Goal: Book appointment/travel/reservation

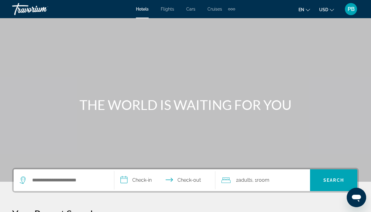
click at [169, 7] on span "Flights" at bounding box center [167, 9] width 13 height 5
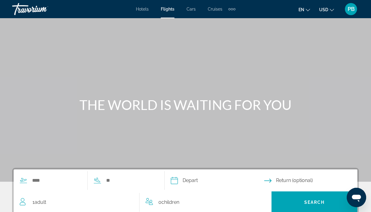
click at [141, 8] on span "Hotels" at bounding box center [142, 9] width 13 height 5
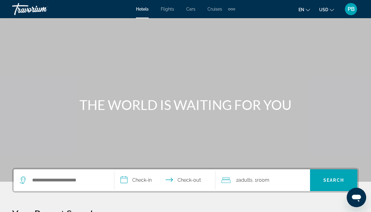
click at [233, 9] on div "Extra navigation items" at bounding box center [234, 9] width 2 height 2
click at [229, 21] on span "Activities" at bounding box center [222, 20] width 18 height 5
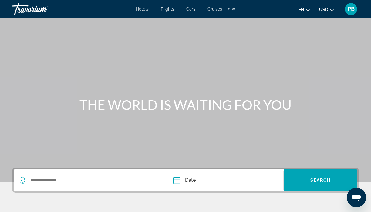
click at [137, 8] on span "Hotels" at bounding box center [142, 9] width 13 height 5
